Goal: Book appointment/travel/reservation

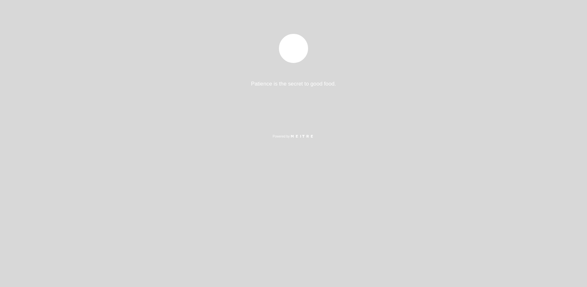
select select "es"
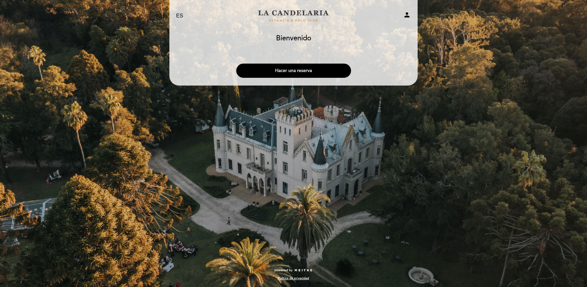
click at [307, 67] on button "Hacer una reserva" at bounding box center [293, 71] width 115 height 14
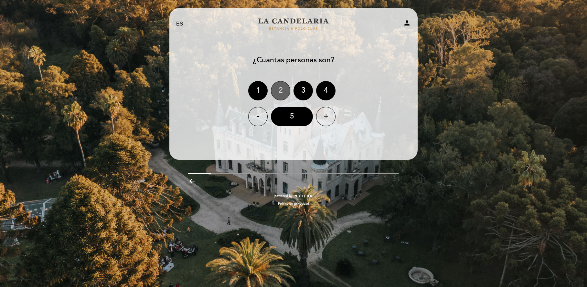
click at [283, 88] on div "2" at bounding box center [280, 90] width 19 height 19
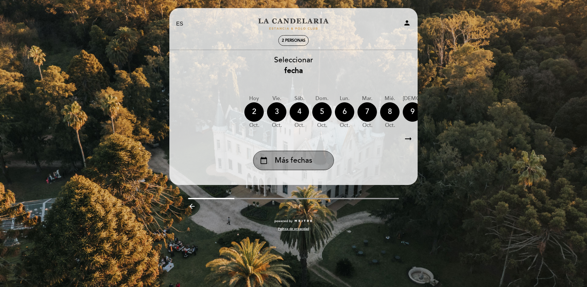
click at [299, 166] on span "Más fechas" at bounding box center [293, 160] width 37 height 11
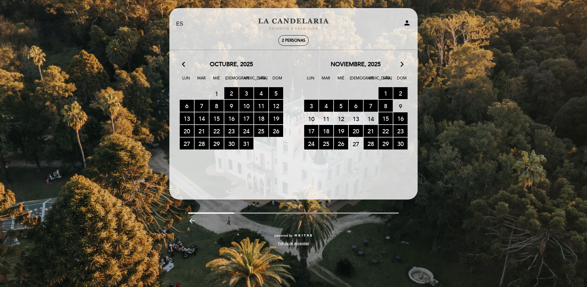
click at [402, 64] on icon "arrow_forward_ios" at bounding box center [402, 64] width 6 height 8
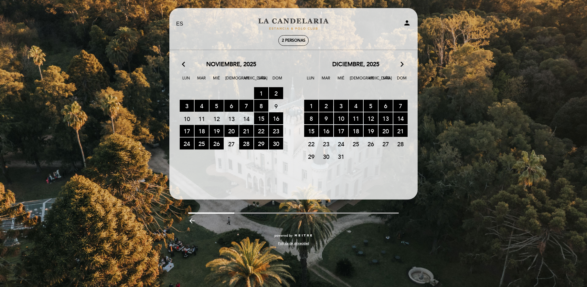
click at [402, 63] on icon "arrow_forward_ios" at bounding box center [402, 64] width 6 height 8
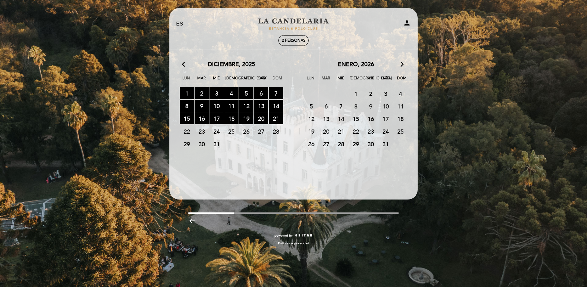
click at [402, 63] on icon "arrow_forward_ios" at bounding box center [402, 64] width 6 height 8
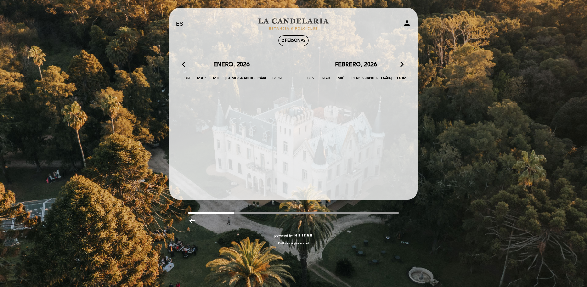
click at [402, 63] on icon "arrow_forward_ios" at bounding box center [402, 64] width 6 height 8
drag, startPoint x: 179, startPoint y: 64, endPoint x: 182, endPoint y: 64, distance: 3.2
click at [182, 64] on div "arrow_back_ios marzo, 2026 arrow_forward_ios" at bounding box center [231, 64] width 124 height 8
click at [182, 64] on icon "arrow_back_ios" at bounding box center [185, 64] width 6 height 8
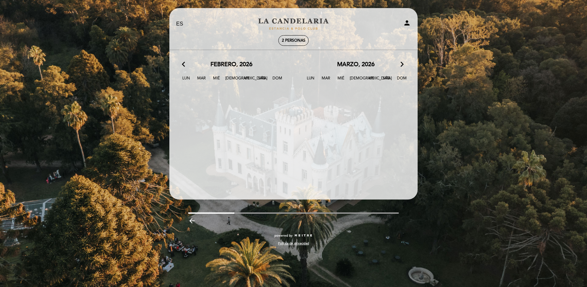
click at [182, 64] on icon "arrow_back_ios" at bounding box center [185, 64] width 6 height 8
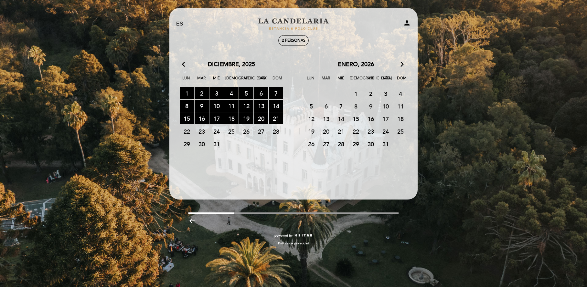
click at [182, 64] on icon "arrow_back_ios" at bounding box center [185, 64] width 6 height 8
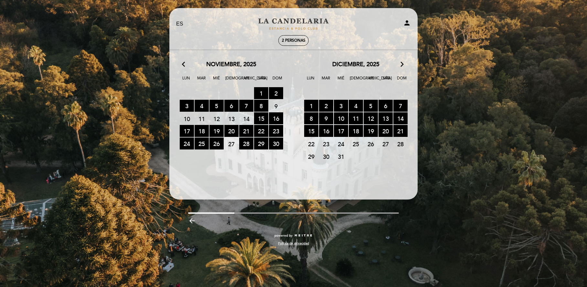
click at [182, 64] on icon "arrow_back_ios" at bounding box center [185, 64] width 6 height 8
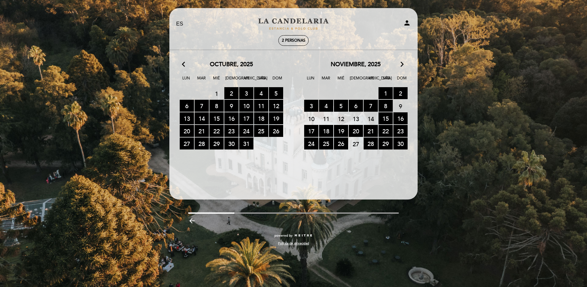
click at [182, 64] on icon "arrow_back_ios" at bounding box center [185, 64] width 6 height 8
click at [275, 107] on span "12 RESERVAS DISPONIBLES" at bounding box center [276, 106] width 14 height 12
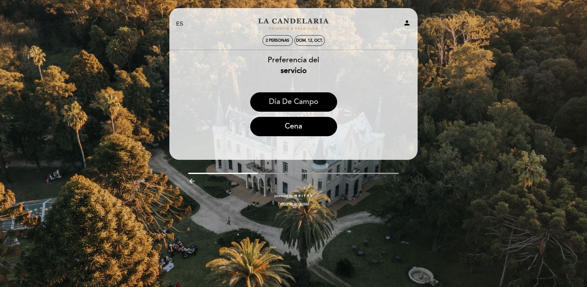
click at [292, 102] on button "Día de Campo" at bounding box center [293, 101] width 87 height 19
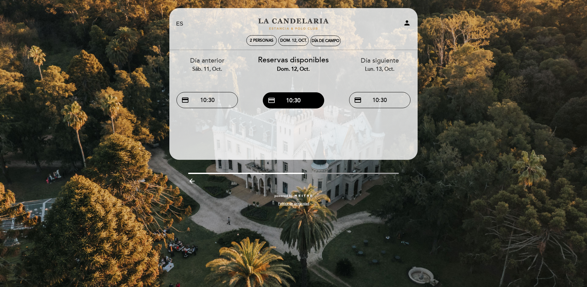
click at [293, 106] on button "credit_card 10:30" at bounding box center [293, 100] width 61 height 16
